Goal: Task Accomplishment & Management: Manage account settings

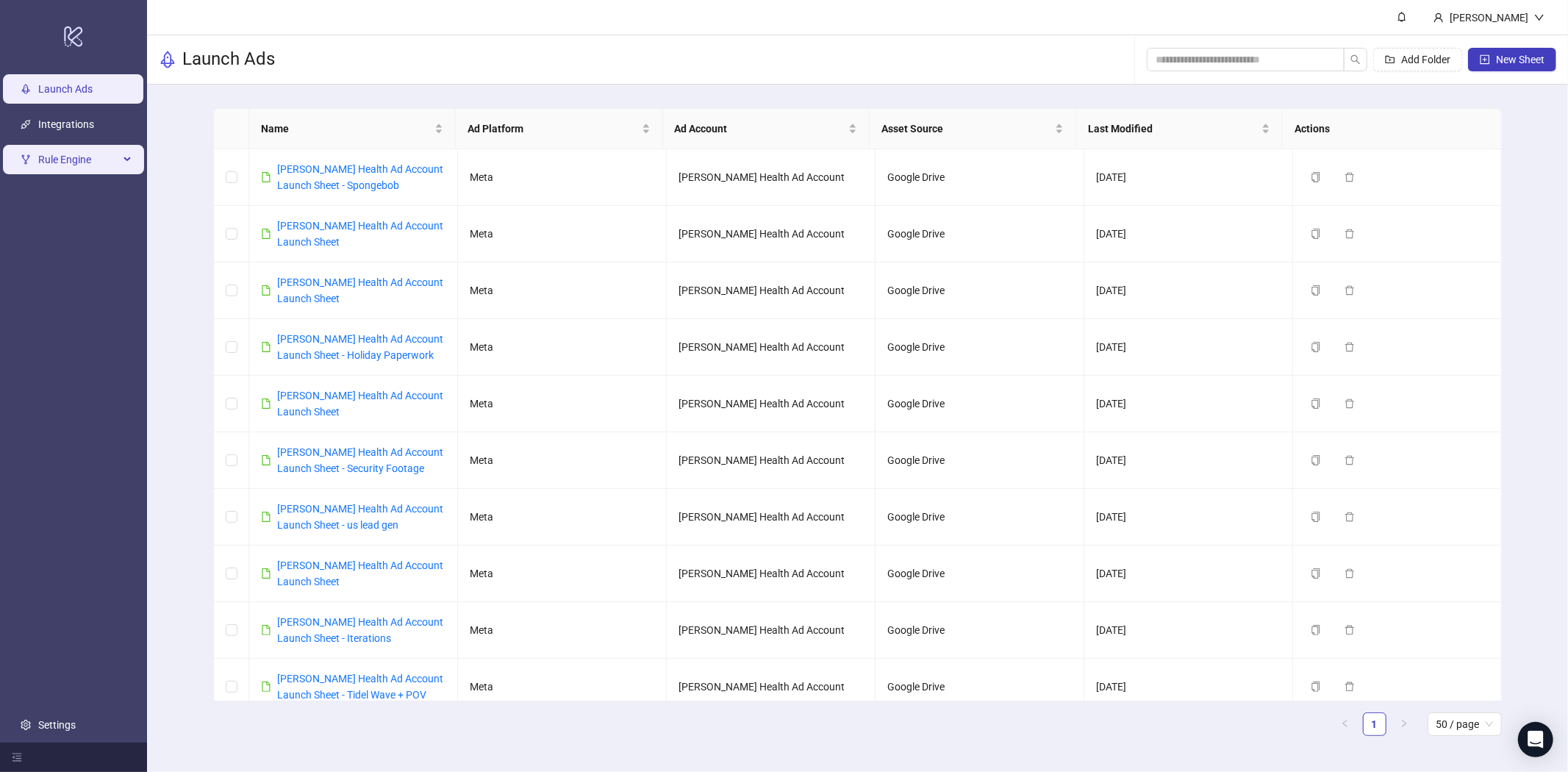
click at [83, 165] on span "Rule Engine" at bounding box center [79, 159] width 81 height 30
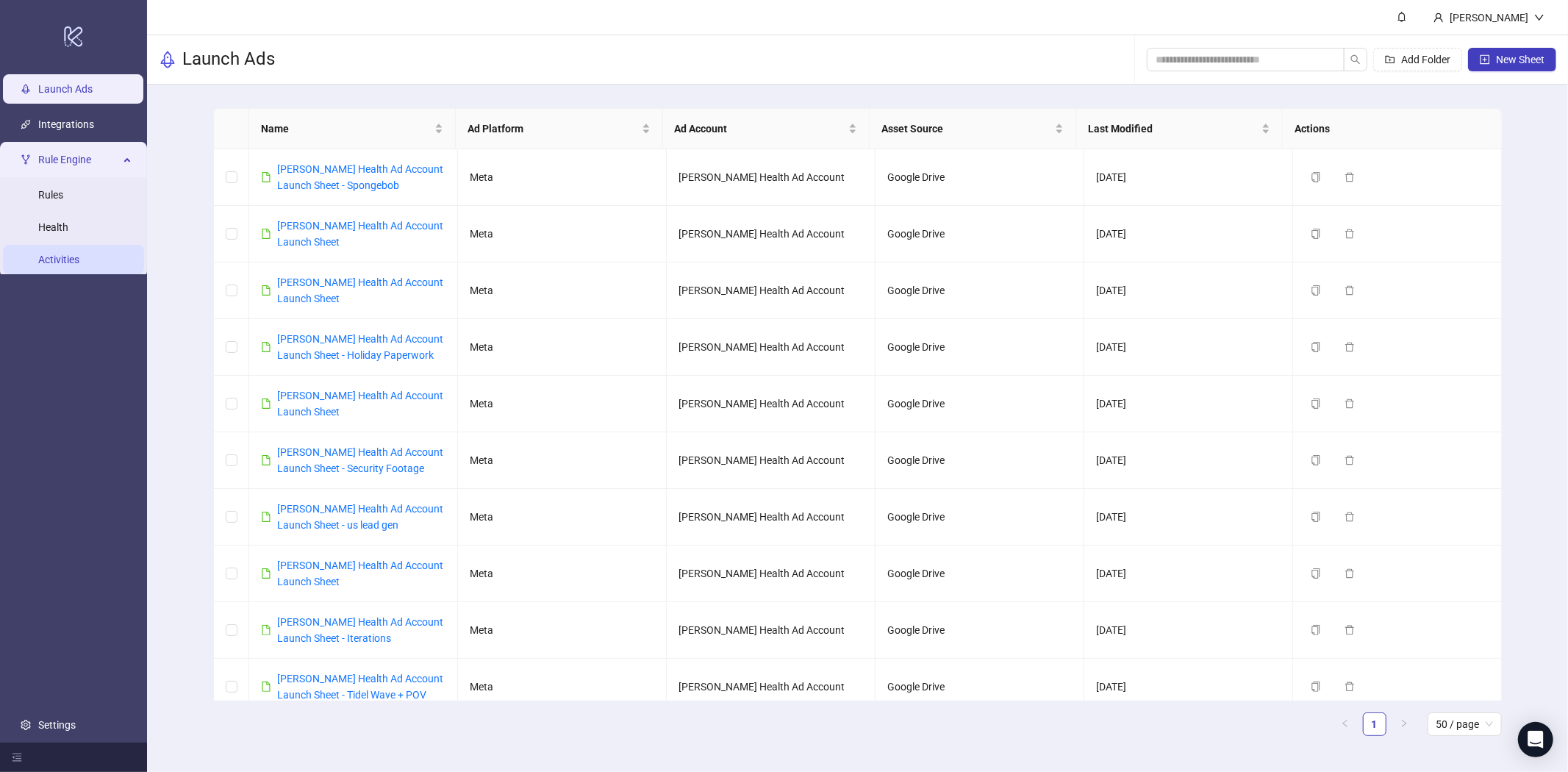
click at [64, 256] on link "Activities" at bounding box center [58, 260] width 41 height 12
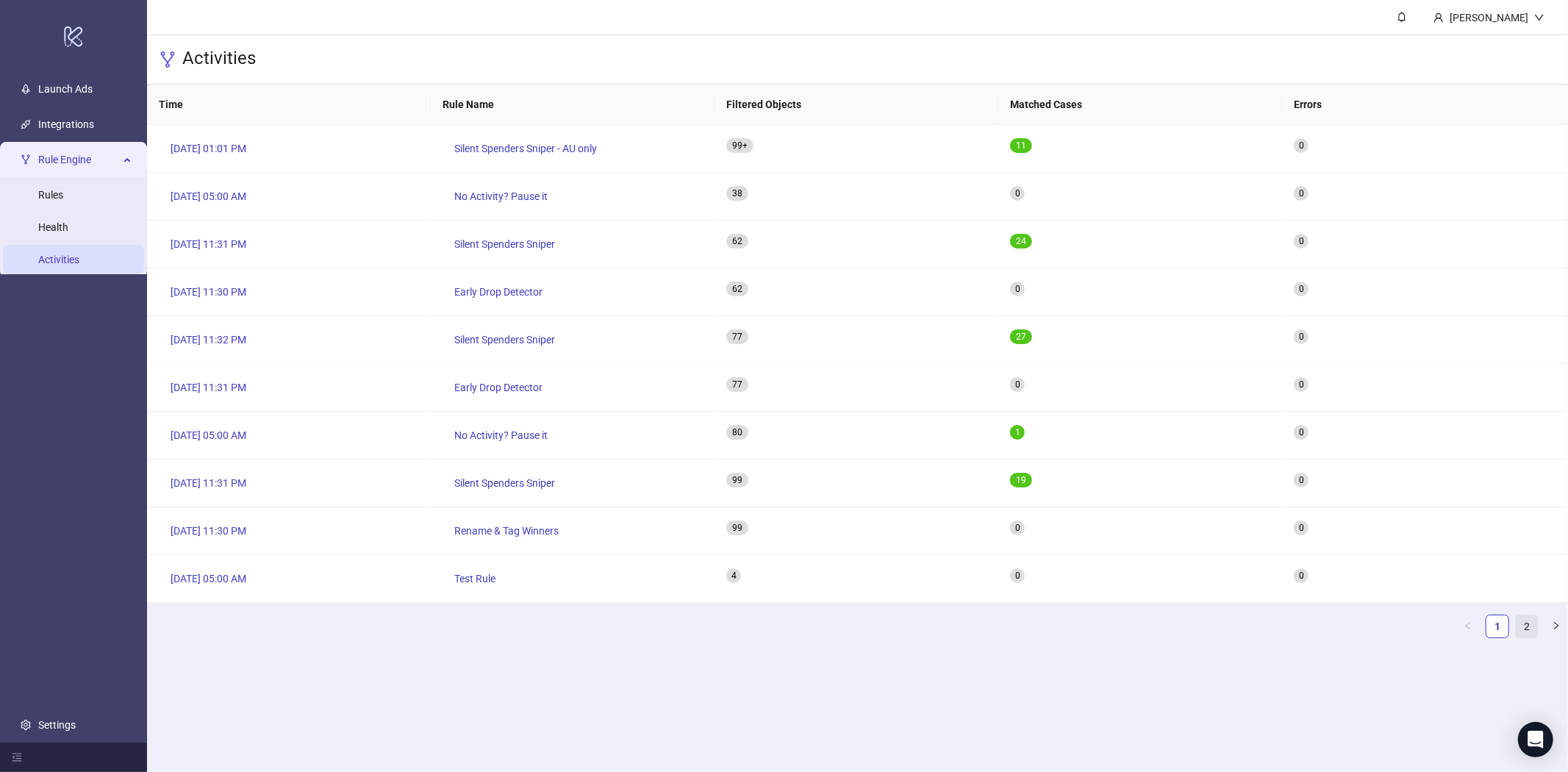
click at [1529, 626] on link "2" at bounding box center [1526, 626] width 22 height 22
click at [1492, 629] on link "1" at bounding box center [1497, 626] width 22 height 22
click at [203, 201] on span "[DATE] 05:00 AM" at bounding box center [208, 196] width 76 height 16
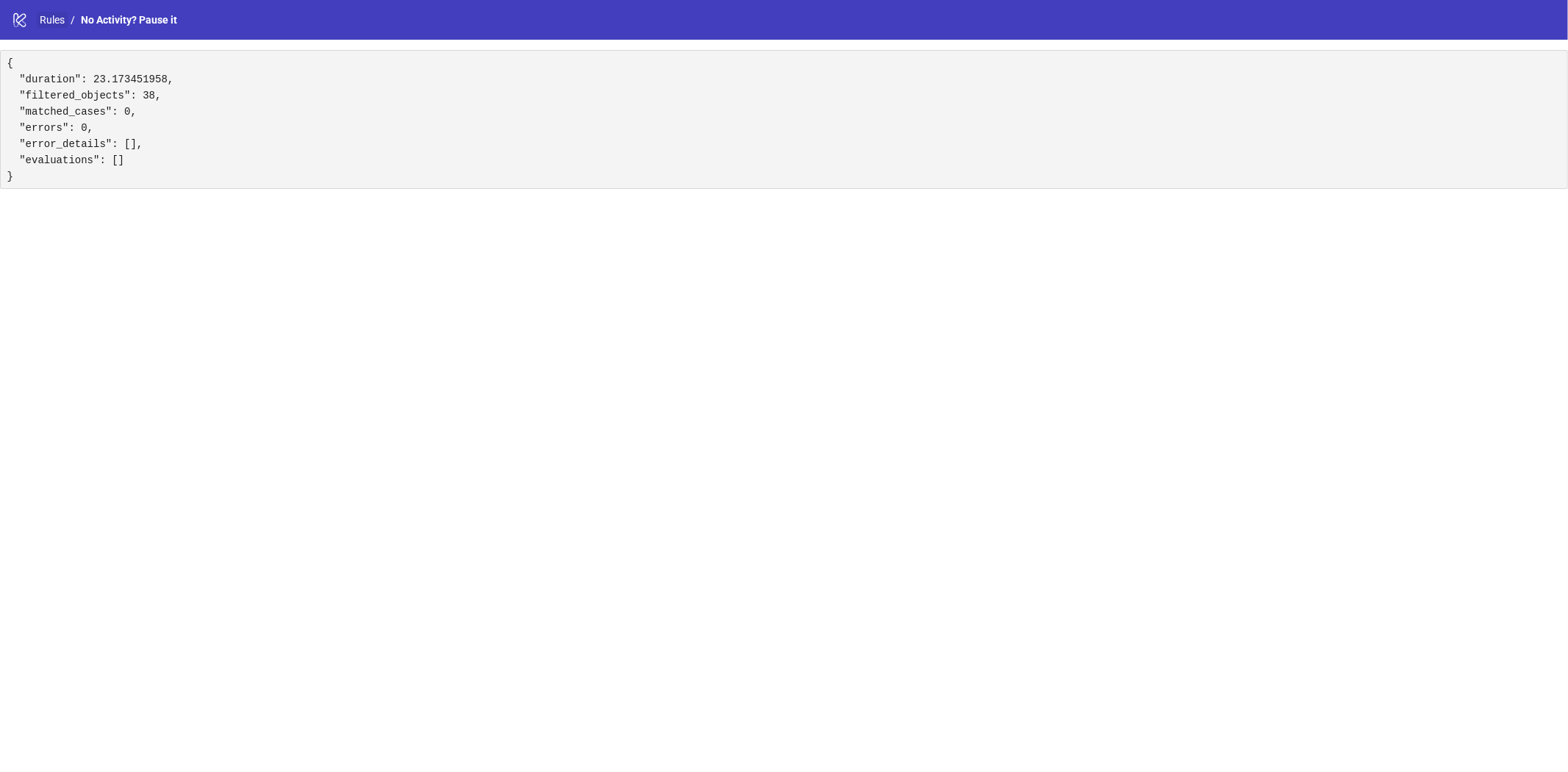
click at [55, 16] on link "Rules" at bounding box center [52, 19] width 31 height 16
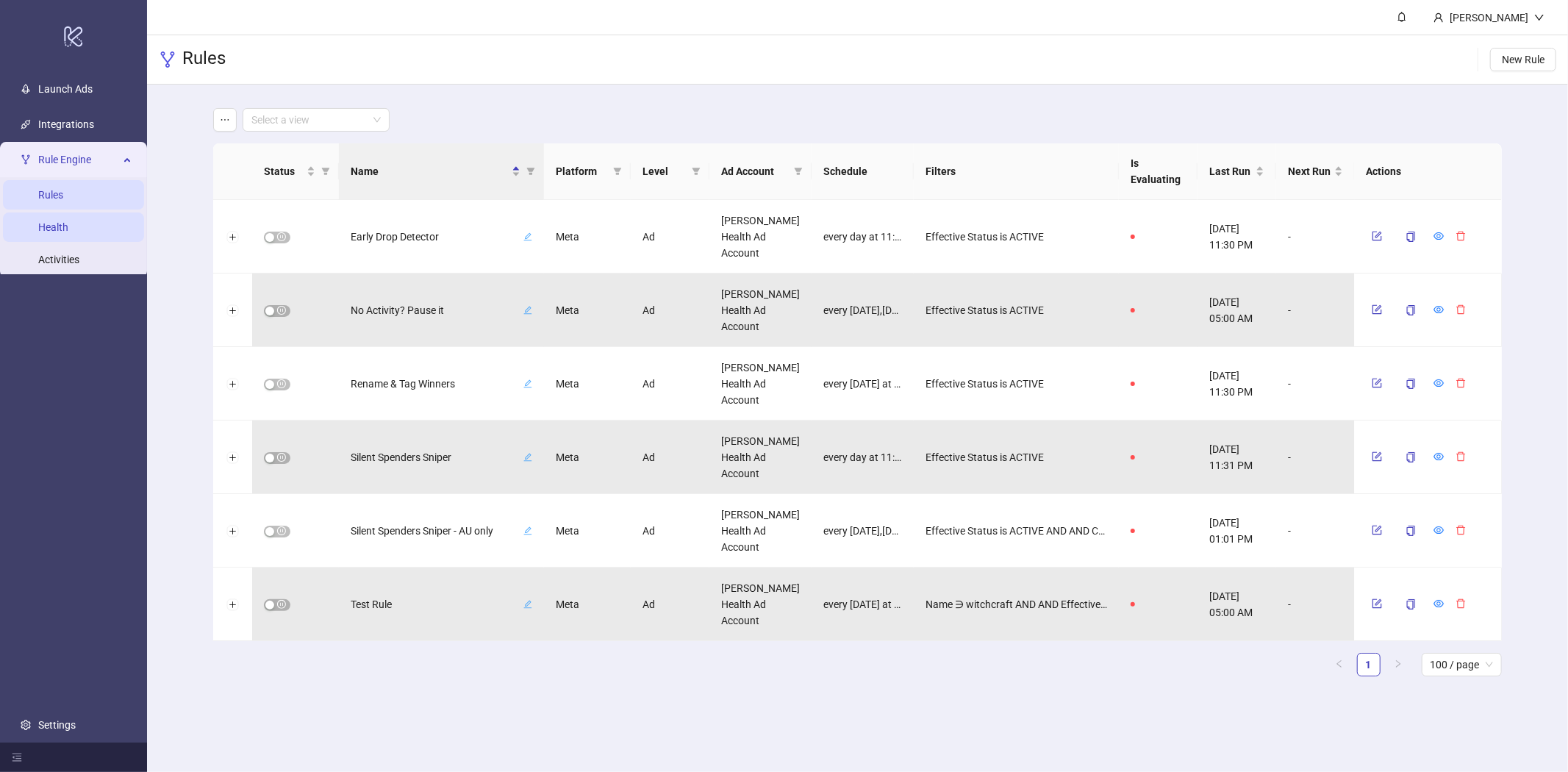
click at [47, 232] on link "Health" at bounding box center [53, 227] width 30 height 12
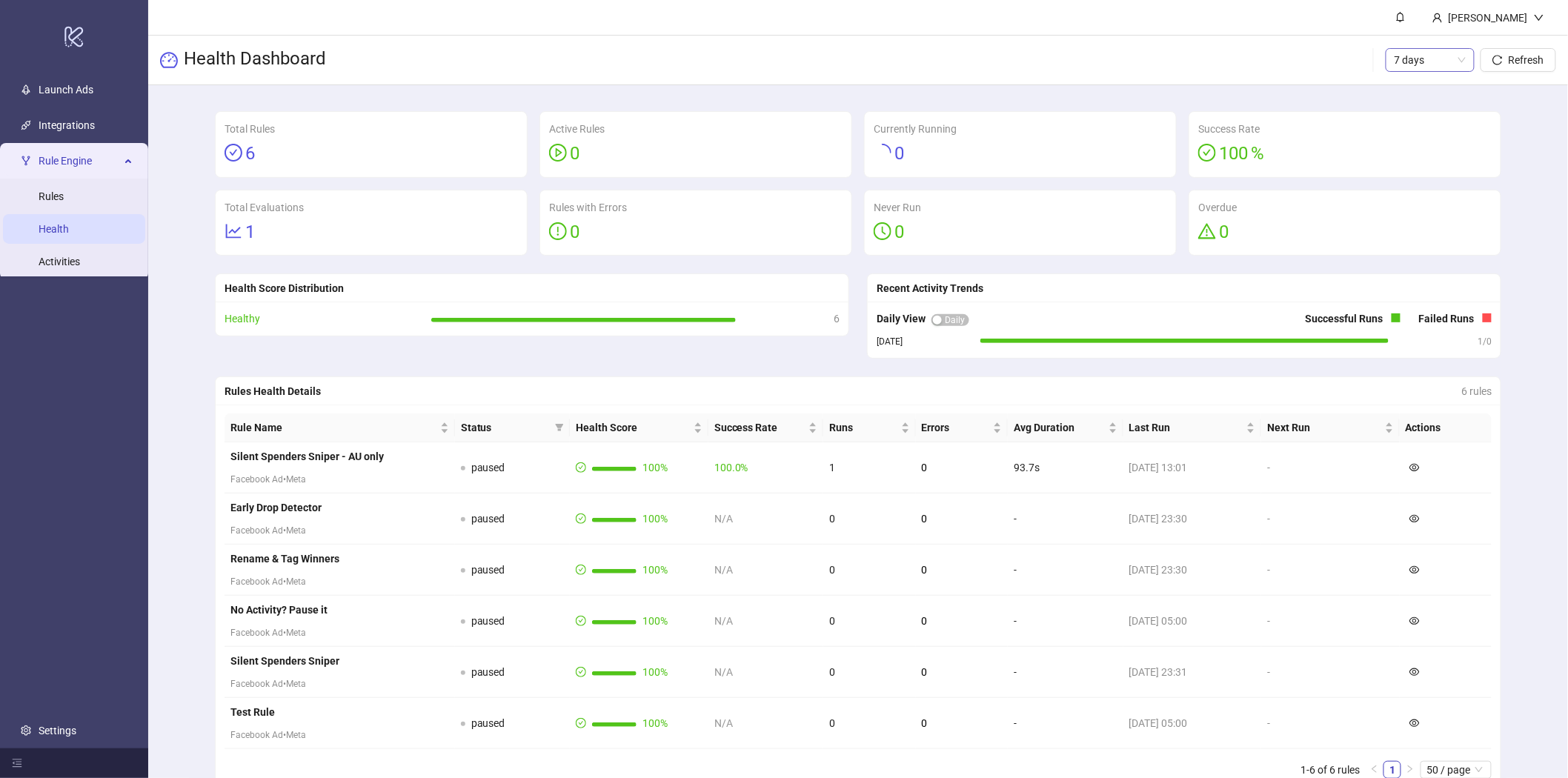
click at [1447, 62] on span "7 days" at bounding box center [1430, 60] width 71 height 22
click at [1415, 131] on div "14 days" at bounding box center [1430, 136] width 65 height 16
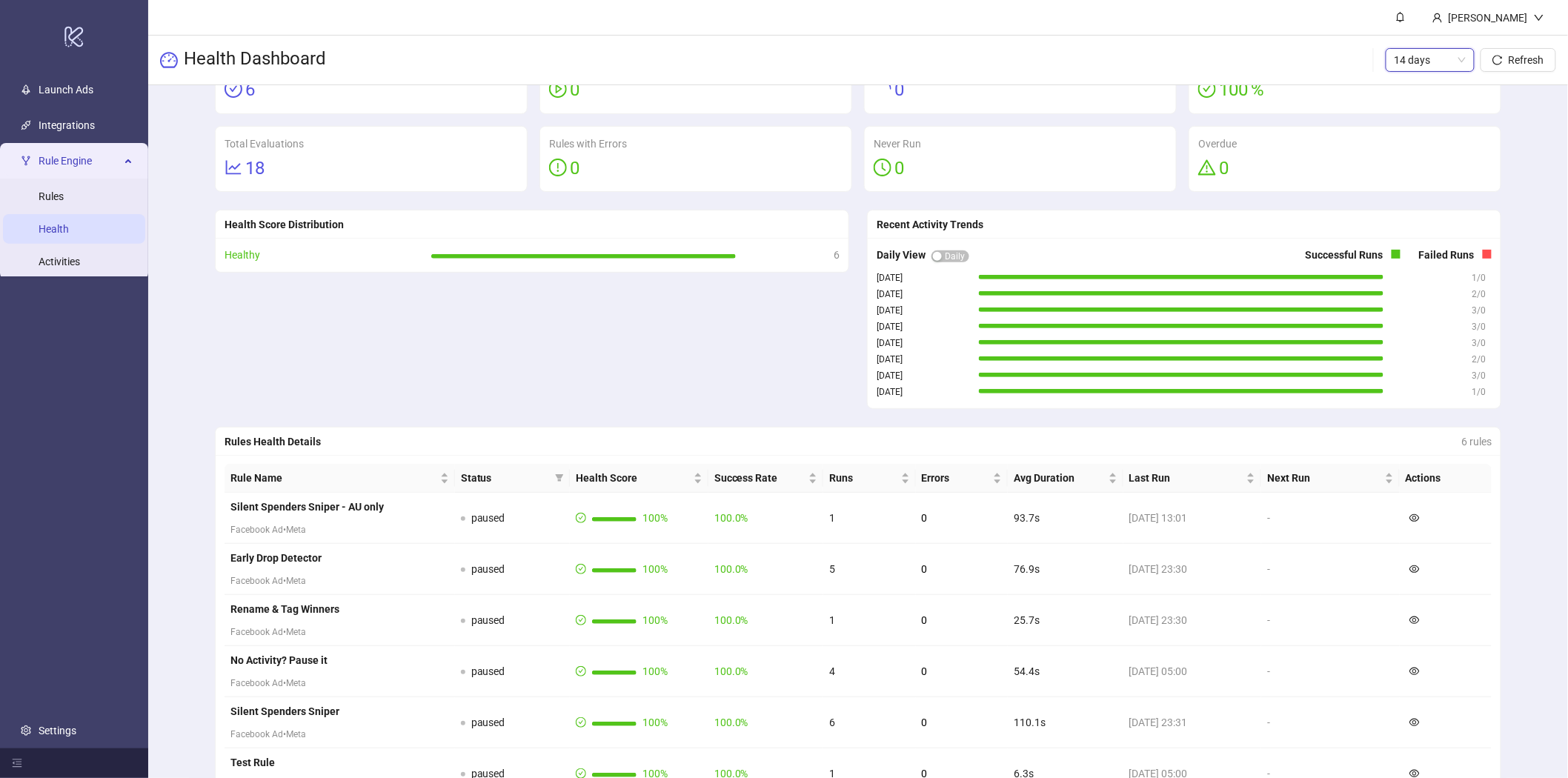
scroll to position [164, 0]
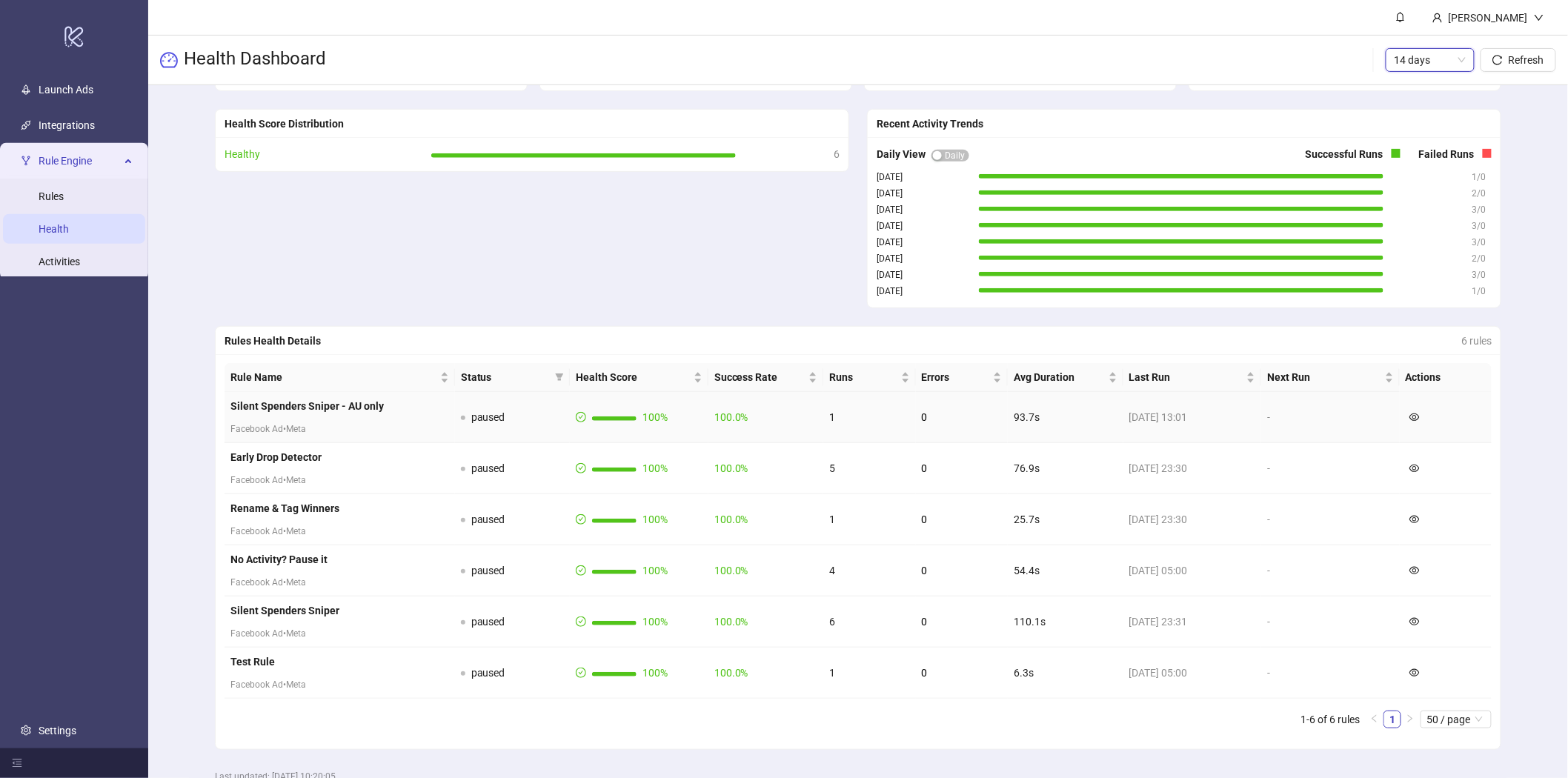
click at [351, 405] on strong "Silent Spenders Sniper - AU only" at bounding box center [306, 406] width 154 height 12
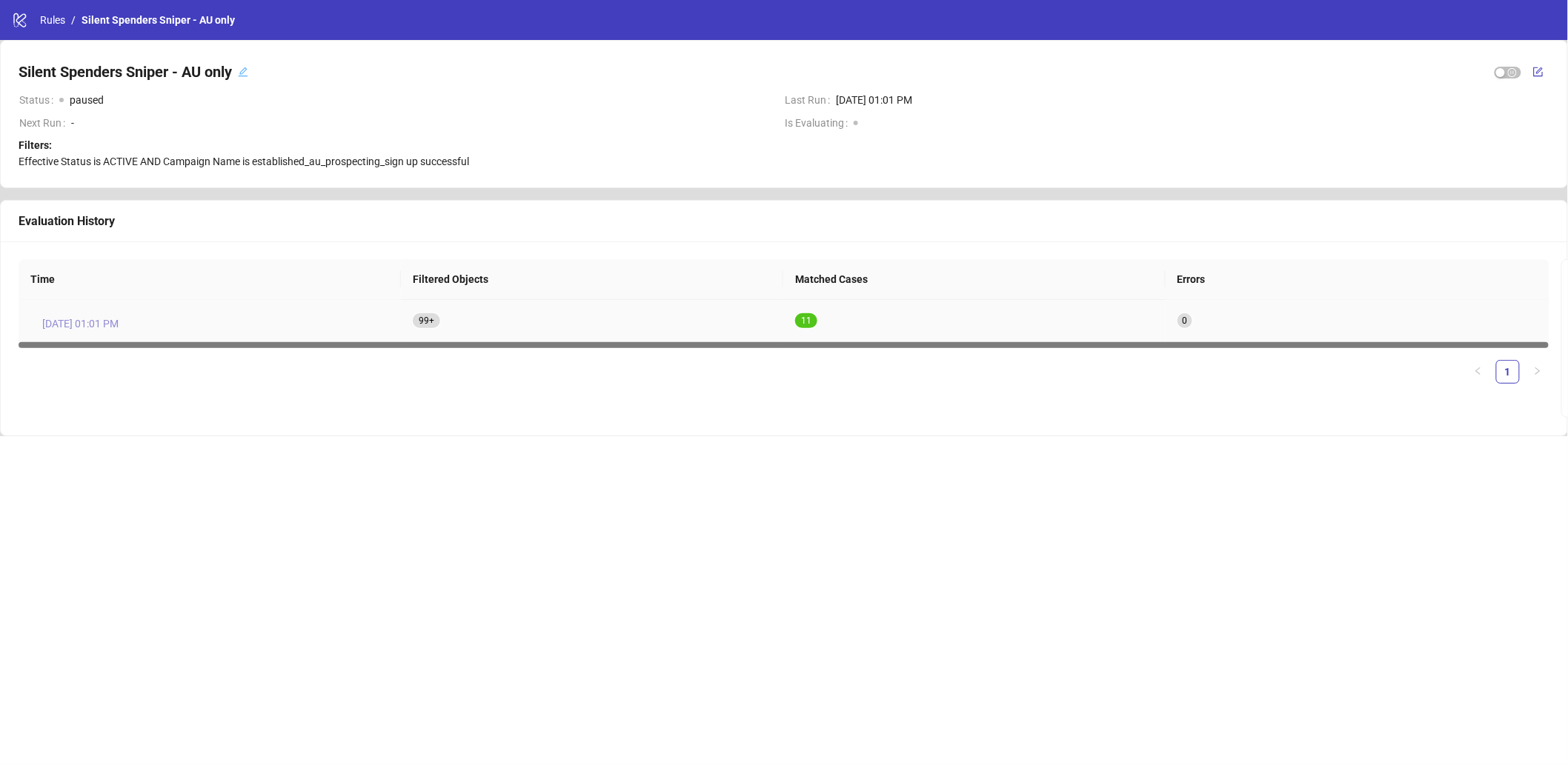
click at [103, 321] on span "[DATE] 01:01 PM" at bounding box center [80, 324] width 76 height 16
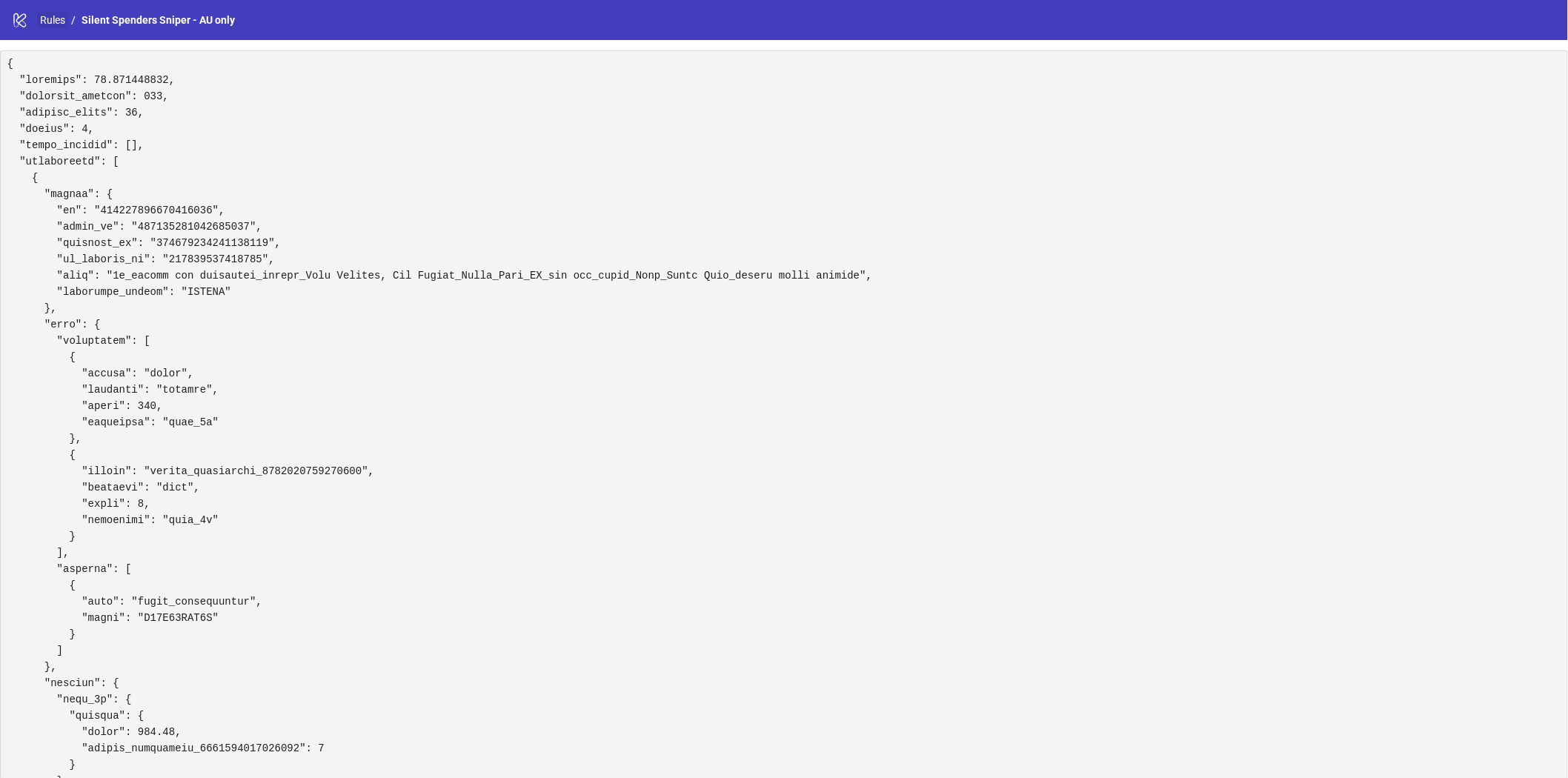
click at [45, 13] on link "Rules" at bounding box center [52, 19] width 31 height 16
